Goal: Obtain resource: Download file/media

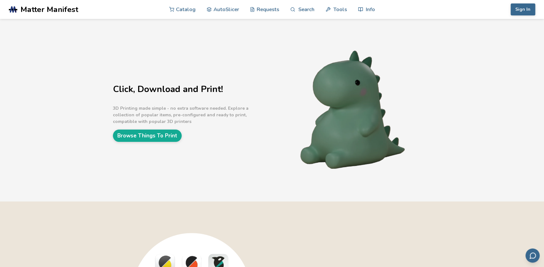
click at [135, 136] on link "Browse Things To Print" at bounding box center [147, 136] width 69 height 12
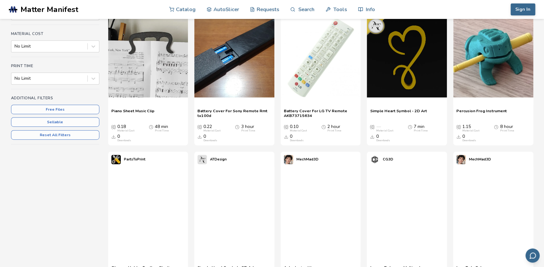
scroll to position [114, 0]
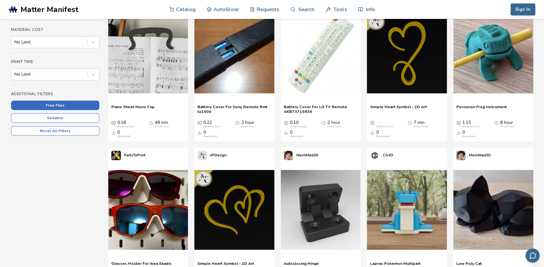
click at [52, 104] on button "Free Files" at bounding box center [55, 105] width 88 height 9
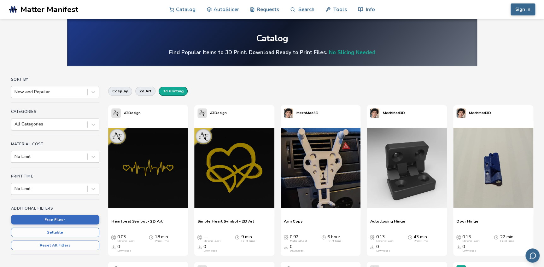
click at [169, 91] on button "3d printing" at bounding box center [173, 91] width 29 height 9
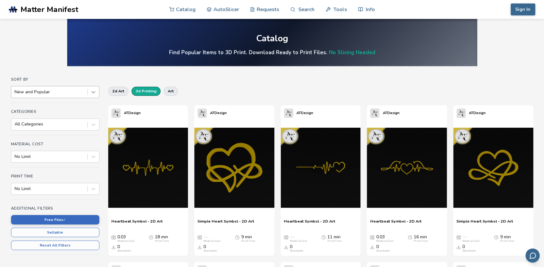
click at [93, 92] on icon at bounding box center [93, 92] width 6 height 6
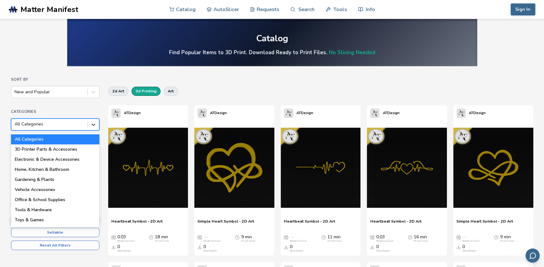
click at [93, 126] on icon at bounding box center [93, 124] width 6 height 6
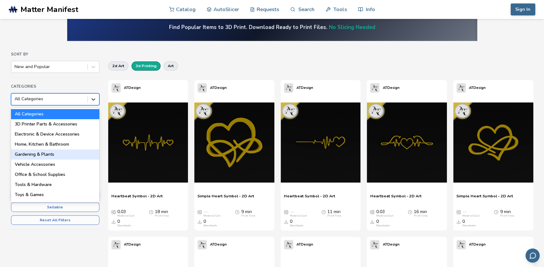
scroll to position [86, 0]
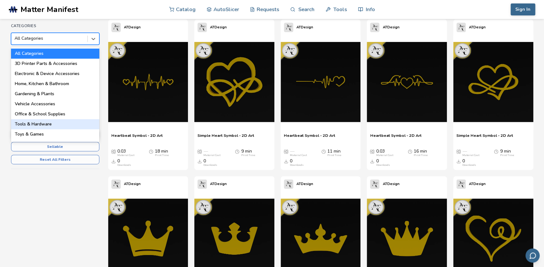
click at [1, 163] on section "Sort By New and Popular Categories 18 results available. Use Up and Down to cho…" at bounding box center [272, 256] width 544 height 552
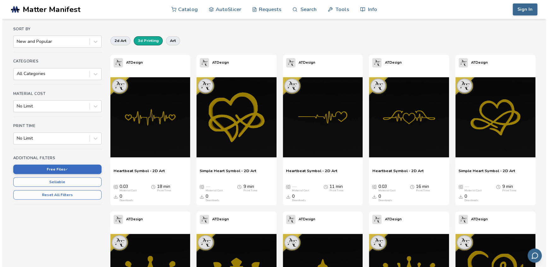
scroll to position [0, 0]
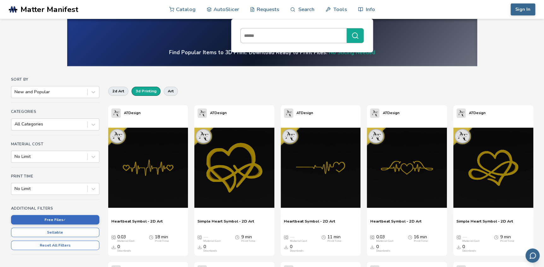
click at [287, 40] on input at bounding box center [292, 35] width 103 height 11
type input "**********"
click at [347, 28] on button "**********" at bounding box center [355, 35] width 17 height 15
